Goal: Navigation & Orientation: Find specific page/section

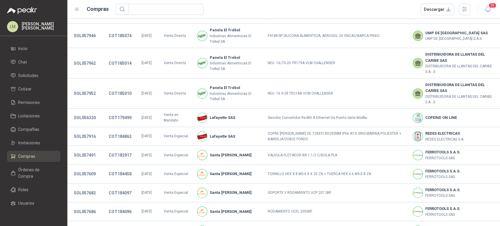
scroll to position [147, 0]
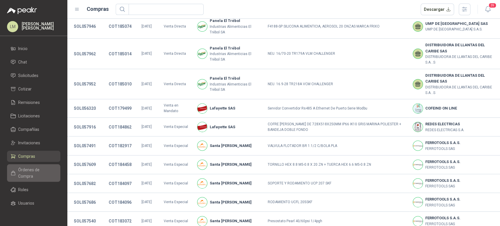
click at [25, 170] on span "Órdenes de Compra" at bounding box center [36, 173] width 37 height 13
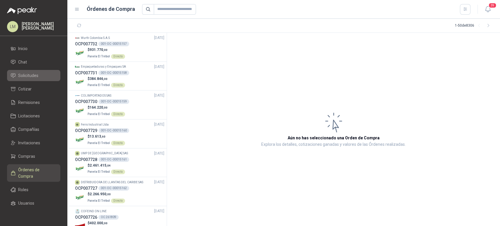
click at [31, 75] on span "Solicitudes" at bounding box center [28, 75] width 20 height 6
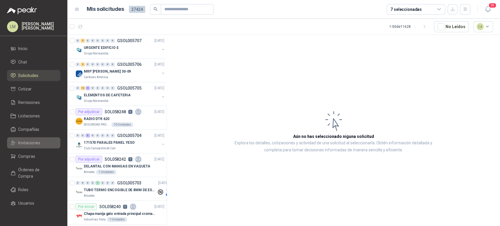
click at [26, 145] on span "Invitaciones" at bounding box center [29, 143] width 22 height 6
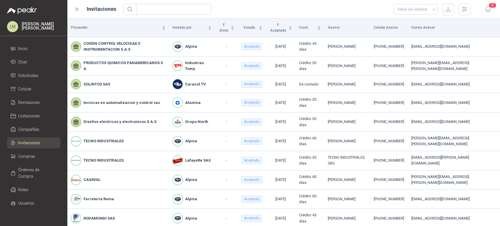
click at [26, 145] on span "Invitaciones" at bounding box center [29, 143] width 22 height 6
click at [28, 74] on span "Solicitudes" at bounding box center [28, 75] width 20 height 6
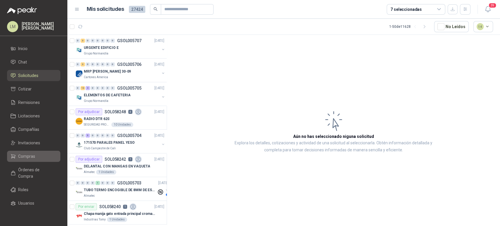
click at [21, 155] on span "Compras" at bounding box center [26, 156] width 17 height 6
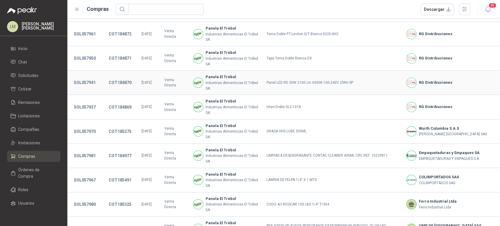
scroll to position [198, 0]
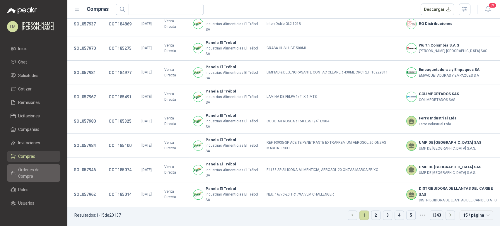
click at [26, 171] on span "Órdenes de Compra" at bounding box center [36, 173] width 37 height 13
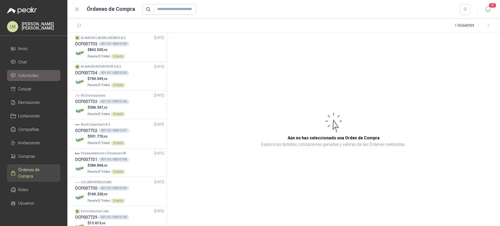
click at [27, 77] on span "Solicitudes" at bounding box center [28, 75] width 20 height 6
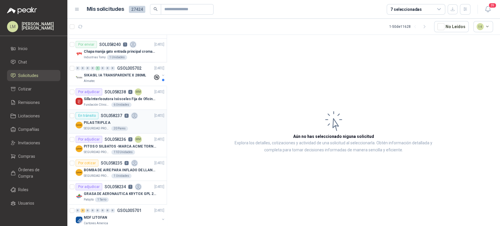
scroll to position [183, 0]
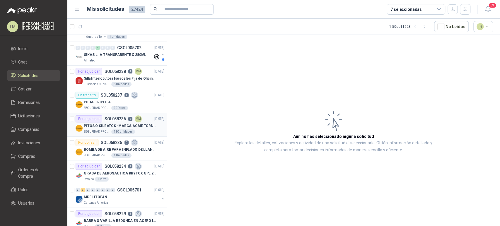
click at [110, 124] on p "PITOS O SILBATOS -MARCA ACME TORNADO 635" at bounding box center [120, 126] width 73 height 6
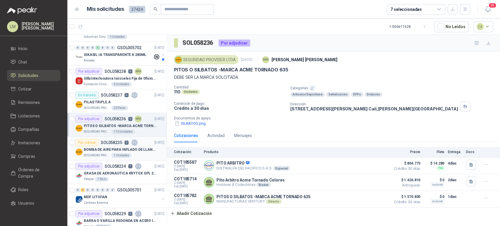
click at [109, 152] on div "BOMBA DE AIRE PARA INFLADO DE LLANTAS DE BICICLETA" at bounding box center [124, 149] width 81 height 7
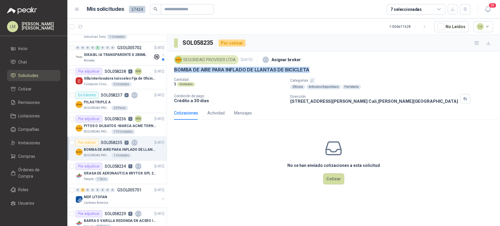
drag, startPoint x: 171, startPoint y: 69, endPoint x: 321, endPoint y: 71, distance: 149.9
click at [321, 71] on div "SEGURIDAD PROVISER LTDA [DATE] Asignar broker BOMBA DE AIRE PARA INFLADO DE LLA…" at bounding box center [333, 79] width 333 height 55
copy p "BOMBA DE AIRE PARA INFLADO DE LLANTAS DE BICICLETA"
